Goal: Check status: Check status

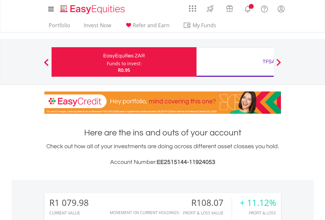
scroll to position [63, 103]
click at [107, 62] on div "Funds to invest:" at bounding box center [124, 63] width 35 height 7
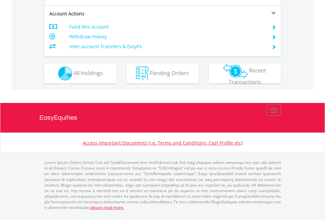
scroll to position [629, 0]
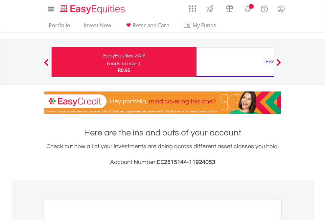
scroll to position [395, 0]
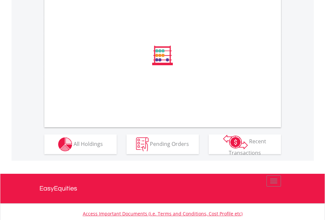
click at [74, 147] on span "All Holdings" at bounding box center [88, 143] width 29 height 7
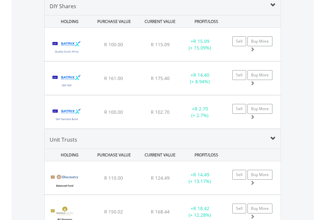
scroll to position [635, 0]
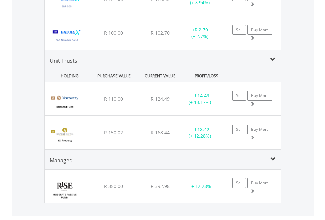
scroll to position [47, 0]
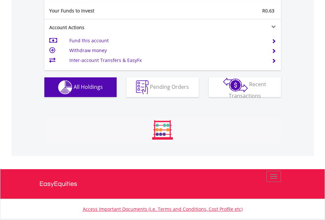
scroll to position [63, 103]
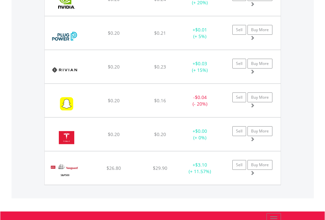
scroll to position [63, 103]
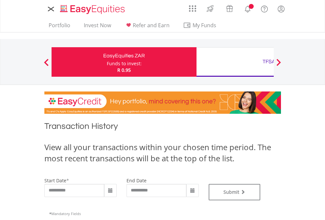
type input "**********"
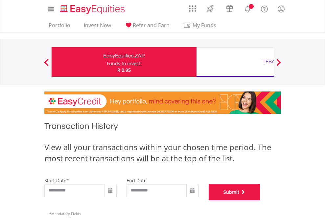
click at [260, 201] on button "Submit" at bounding box center [234, 192] width 52 height 16
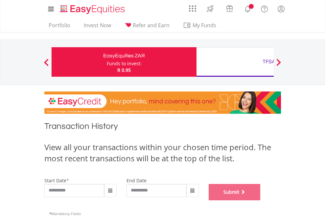
scroll to position [266, 0]
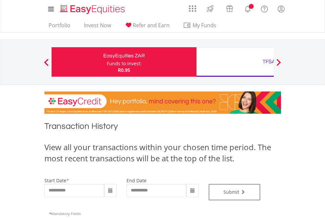
click at [235, 62] on div "TFSA" at bounding box center [268, 61] width 137 height 9
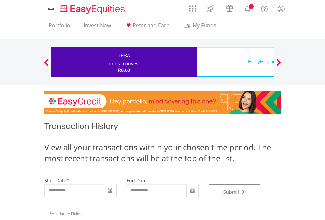
type input "**********"
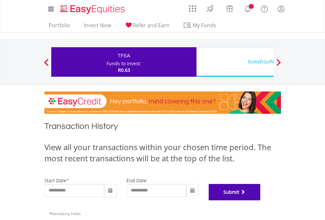
click at [260, 201] on button "Submit" at bounding box center [234, 192] width 52 height 16
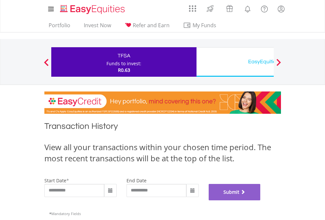
scroll to position [266, 0]
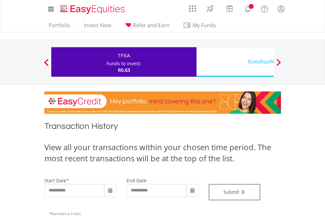
click at [235, 62] on div "EasyEquities USD" at bounding box center [268, 61] width 137 height 9
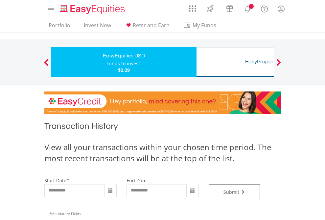
type input "**********"
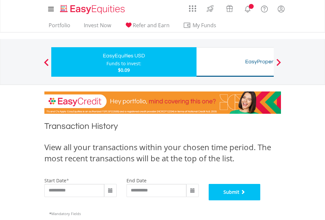
click at [260, 201] on button "Submit" at bounding box center [234, 192] width 52 height 16
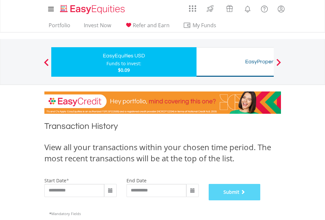
scroll to position [266, 0]
